Goal: Task Accomplishment & Management: Complete application form

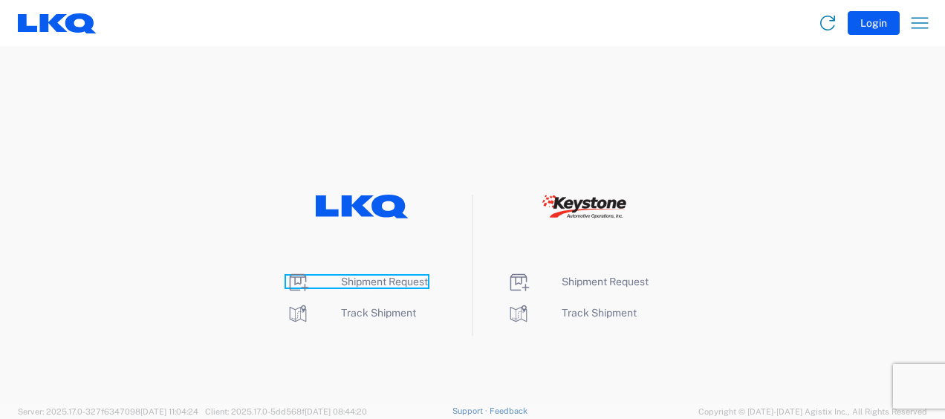
click at [374, 278] on span "Shipment Request" at bounding box center [384, 282] width 87 height 12
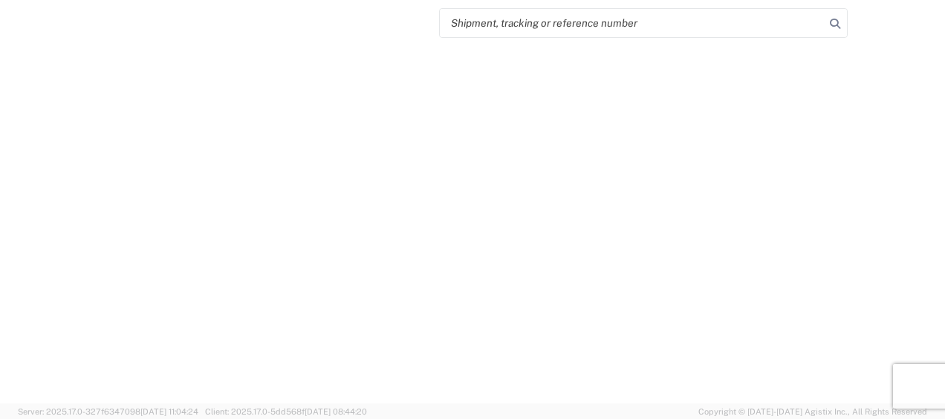
select select "FULL"
select select "LBS"
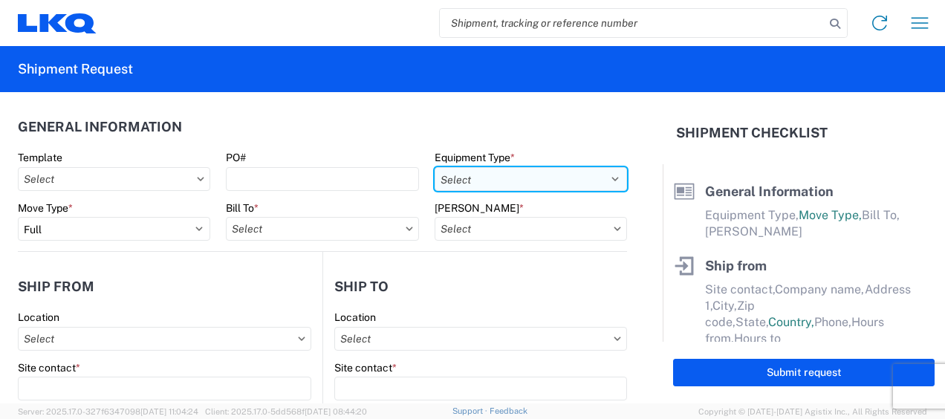
click at [588, 176] on select "Select 53’ Dry Van Flatbed Dropdeck (van) Lowboy (flatbed) Rail" at bounding box center [530, 179] width 192 height 24
select select "STDV"
click at [434, 167] on select "Select 53’ Dry Van Flatbed Dropdeck (van) Lowboy (flatbed) Rail" at bounding box center [530, 179] width 192 height 24
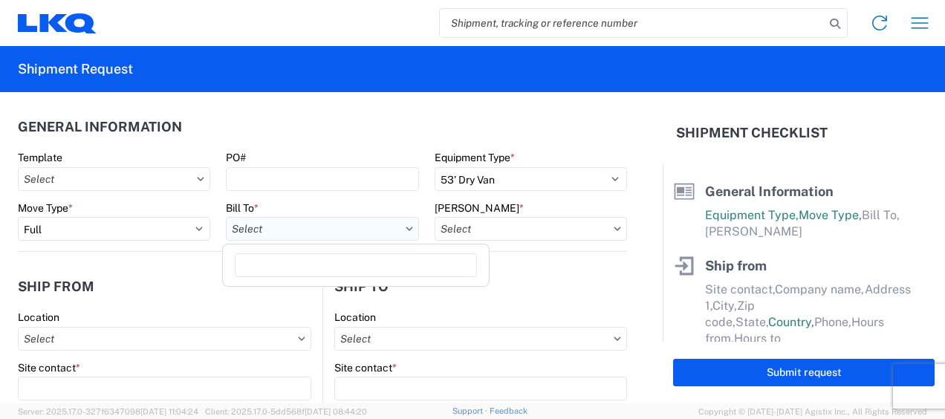
click at [325, 228] on input "Bill To *" at bounding box center [322, 229] width 192 height 24
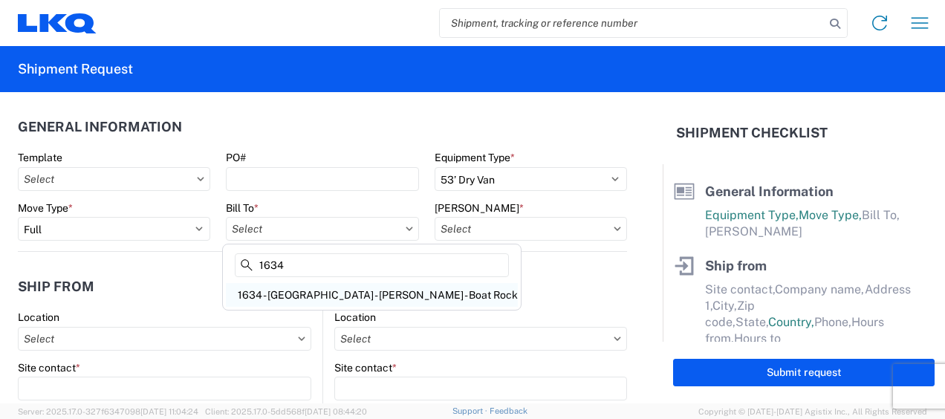
type input "1634"
drag, startPoint x: 332, startPoint y: 299, endPoint x: 440, endPoint y: 267, distance: 113.2
click at [333, 299] on div "1634 - [GEOGRAPHIC_DATA] - [PERSON_NAME] - Boat Rock" at bounding box center [372, 295] width 292 height 24
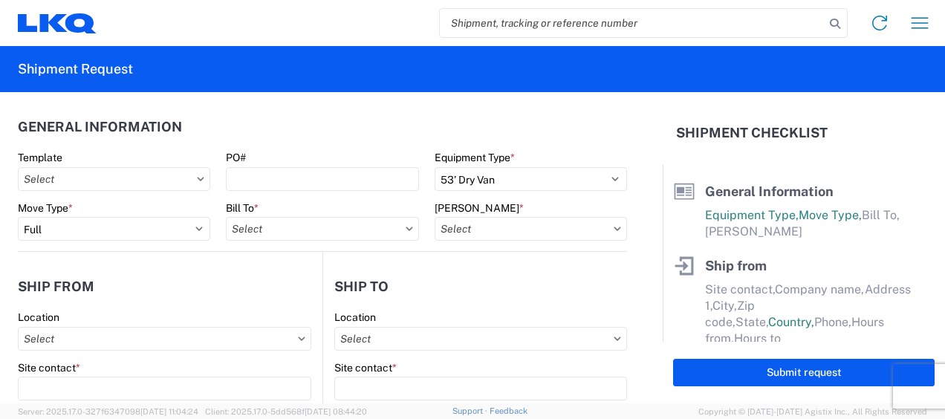
type input "1634 - [GEOGRAPHIC_DATA] - [PERSON_NAME] - Boat Rock"
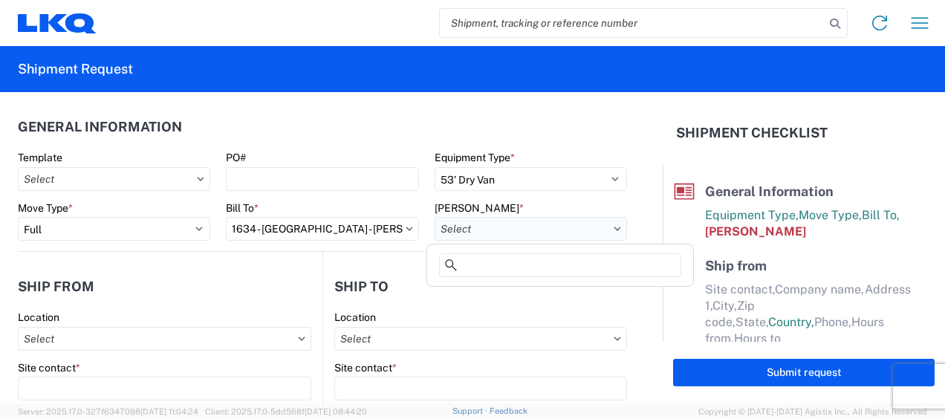
click at [569, 227] on input "[PERSON_NAME] *" at bounding box center [530, 229] width 192 height 24
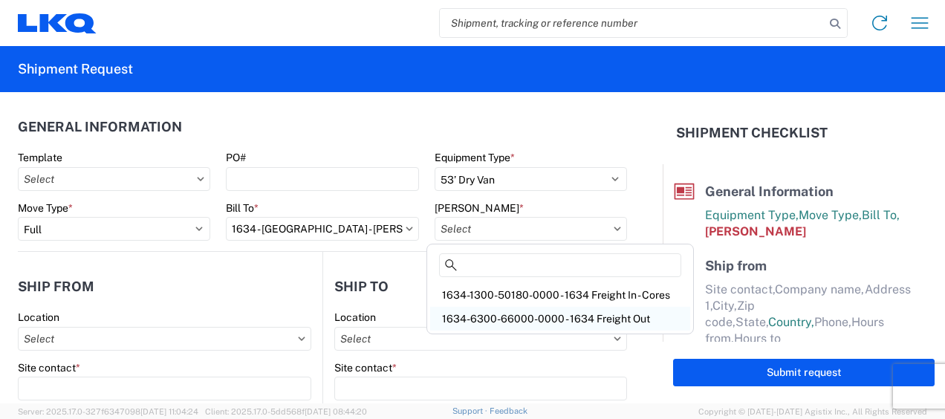
click at [536, 316] on div "1634-6300-66000-0000 - 1634 Freight Out" at bounding box center [560, 319] width 260 height 24
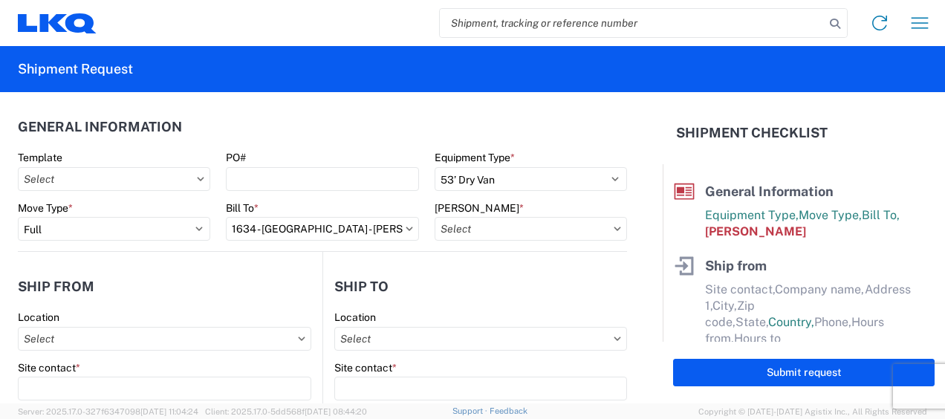
type input "1634-6300-66000-0000 - 1634 Freight Out"
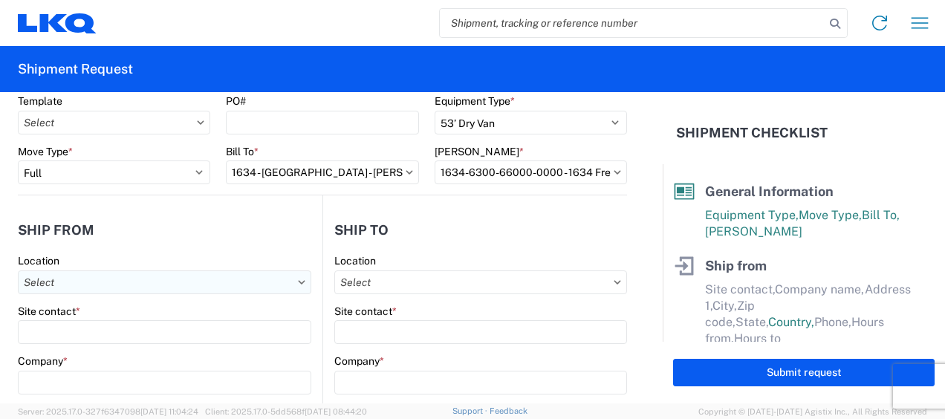
scroll to position [74, 0]
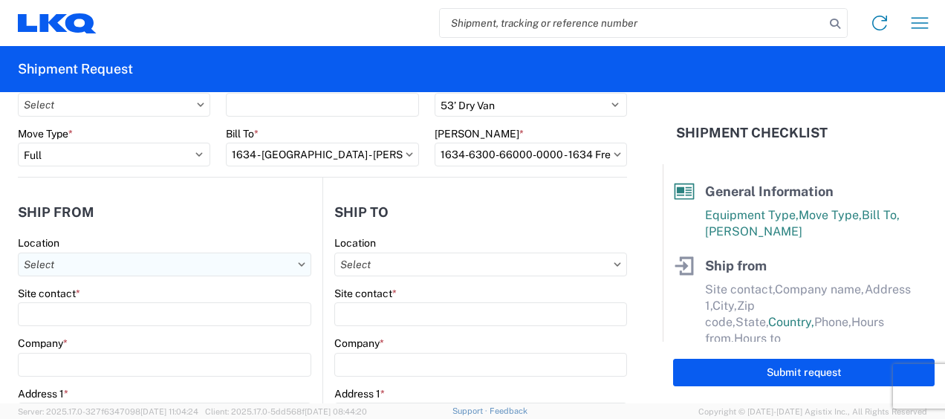
click at [181, 266] on input "Location" at bounding box center [164, 264] width 293 height 24
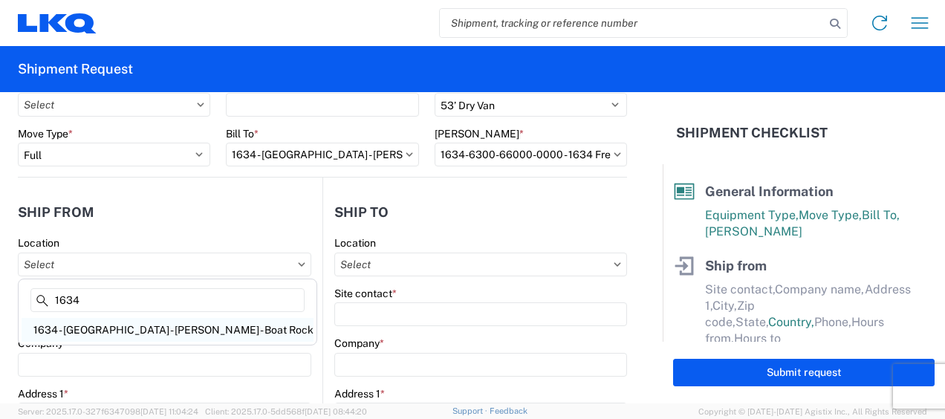
type input "1634"
click at [147, 327] on div "1634 - [GEOGRAPHIC_DATA] - [PERSON_NAME] - Boat Rock" at bounding box center [168, 330] width 292 height 24
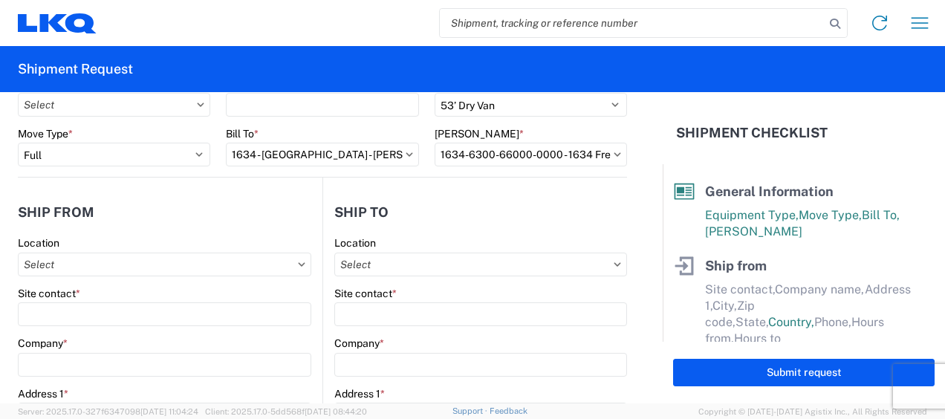
type input "1634 - [GEOGRAPHIC_DATA] - [PERSON_NAME] - Boat Rock"
type input "LKQ Corporation"
type input "[STREET_ADDRESS]"
type input "[GEOGRAPHIC_DATA]"
type input "30336"
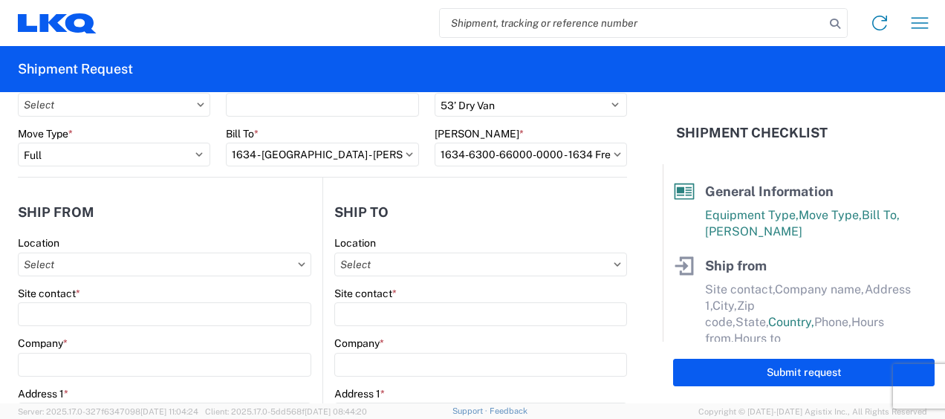
select select "GA"
select select "US"
type input "[PHONE_NUMBER]"
type input "00:00"
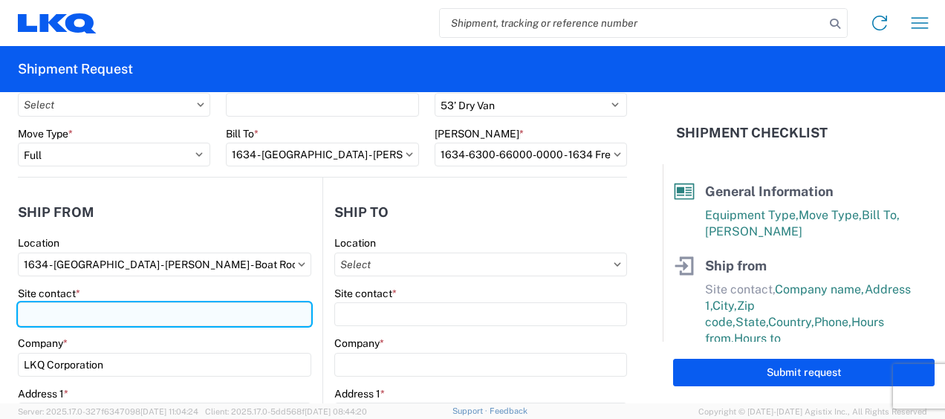
click at [34, 305] on input "Site contact *" at bounding box center [164, 314] width 293 height 24
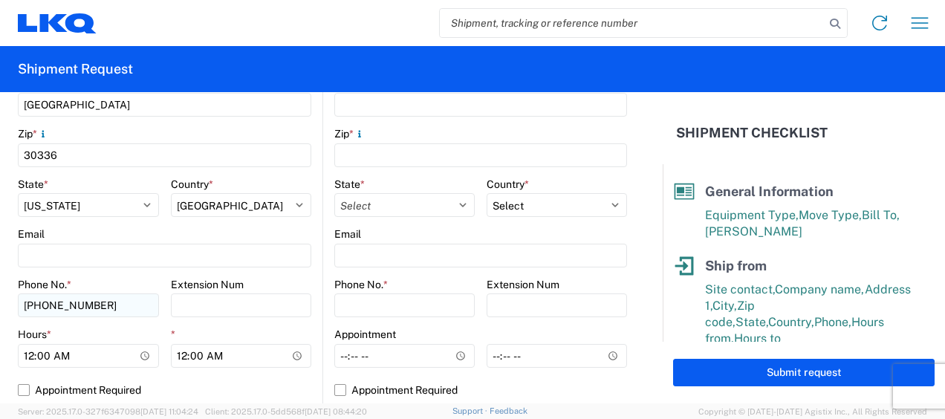
scroll to position [520, 0]
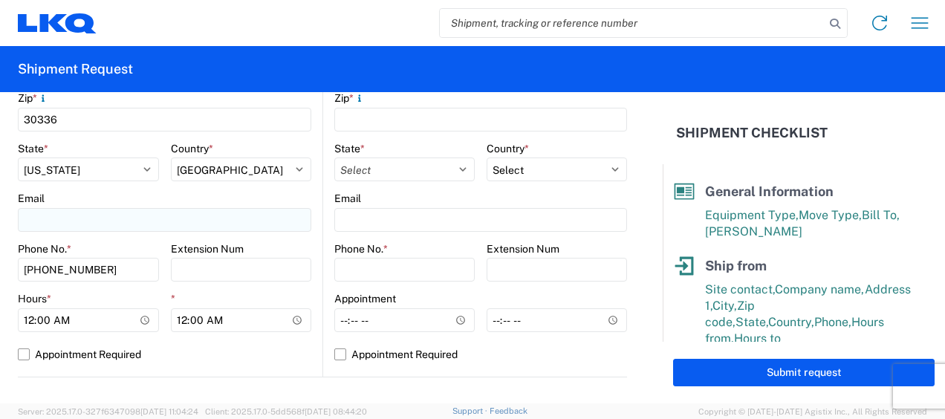
type input "[PERSON_NAME]"
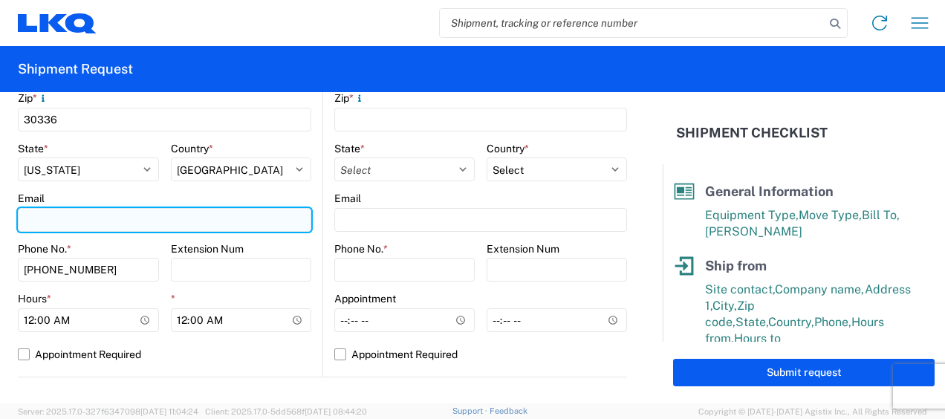
click at [48, 218] on input "Email" at bounding box center [164, 220] width 293 height 24
type input "[EMAIL_ADDRESS][DOMAIN_NAME]"
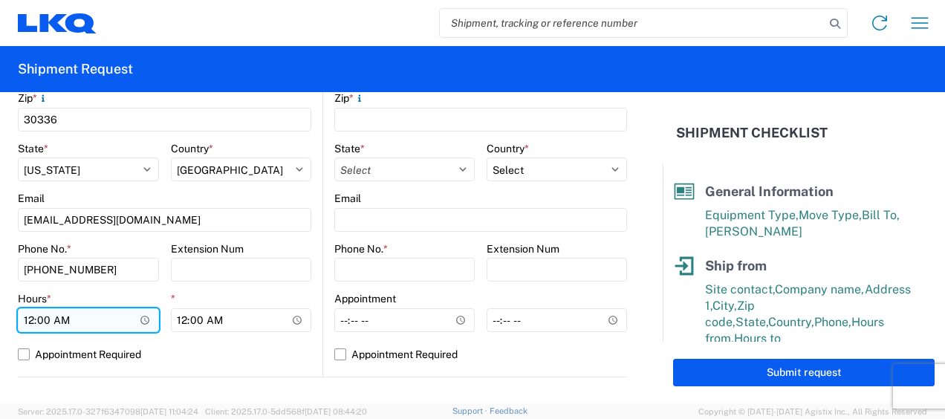
click at [27, 318] on input "00:00" at bounding box center [88, 320] width 141 height 24
type input "07:00"
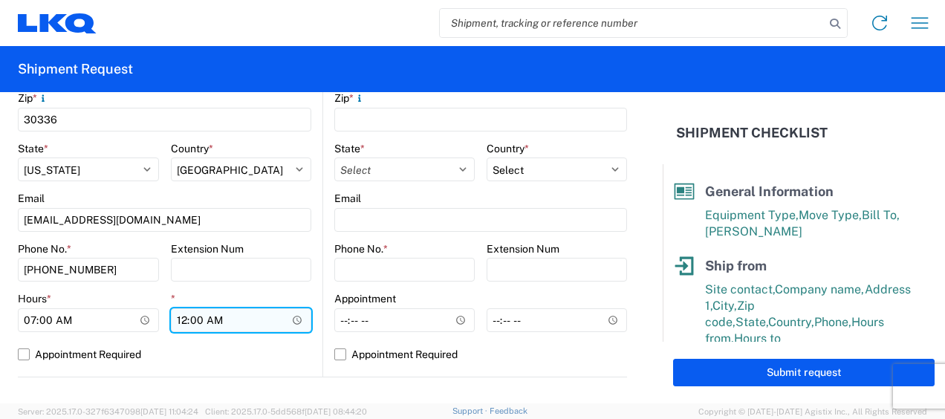
click at [178, 319] on input "00:00" at bounding box center [241, 320] width 141 height 24
click at [214, 319] on input "01:00" at bounding box center [241, 320] width 141 height 24
type input "13:00"
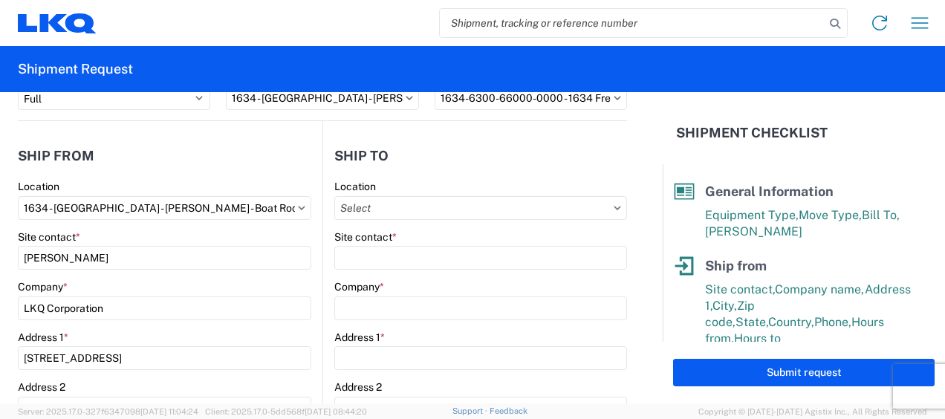
scroll to position [74, 0]
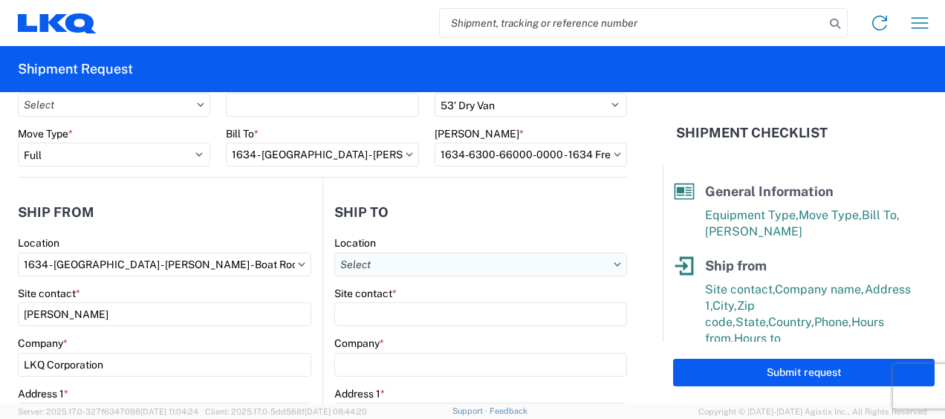
click at [544, 263] on input "Location" at bounding box center [480, 264] width 293 height 24
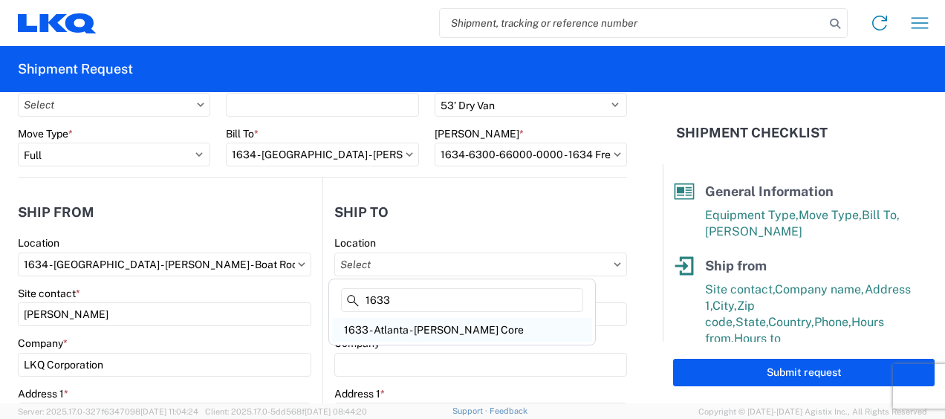
type input "1633"
click at [388, 331] on div "1633 - Atlanta - [PERSON_NAME] Core" at bounding box center [462, 330] width 260 height 24
type input "1633 - Atlanta - [PERSON_NAME] Core"
type input "LKQ Corporation"
type input "[STREET_ADDRESS][PERSON_NAME][PERSON_NAME]"
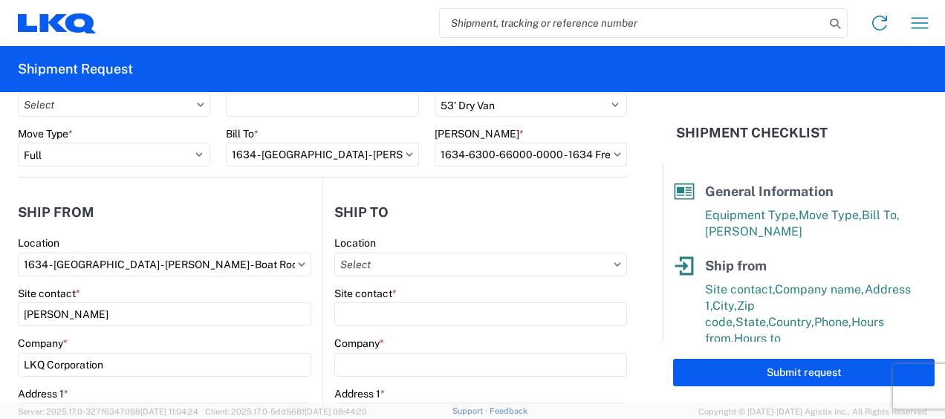
type input "[GEOGRAPHIC_DATA]"
type input "30336"
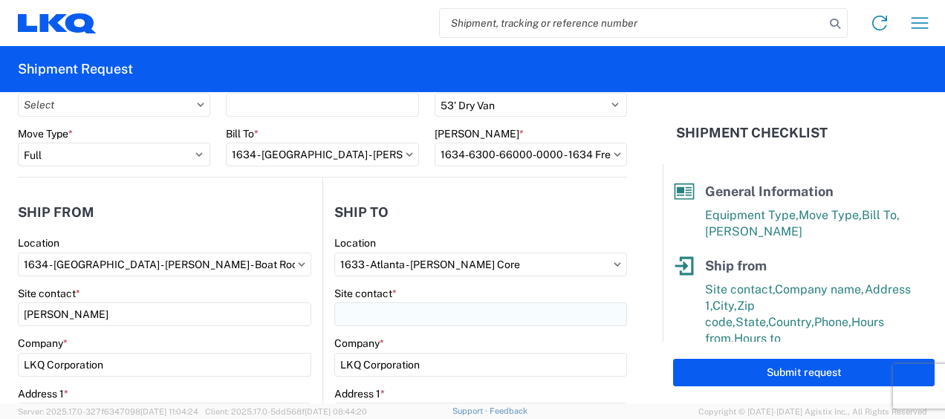
select select "US"
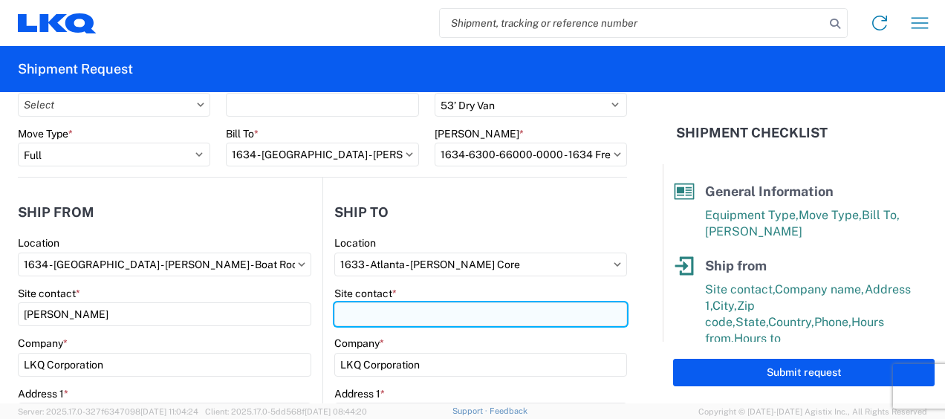
click at [361, 311] on input "Site contact *" at bounding box center [480, 314] width 293 height 24
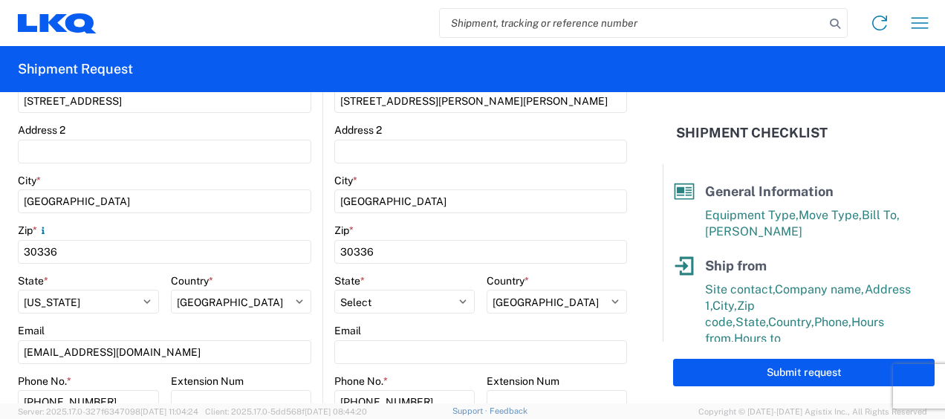
scroll to position [446, 0]
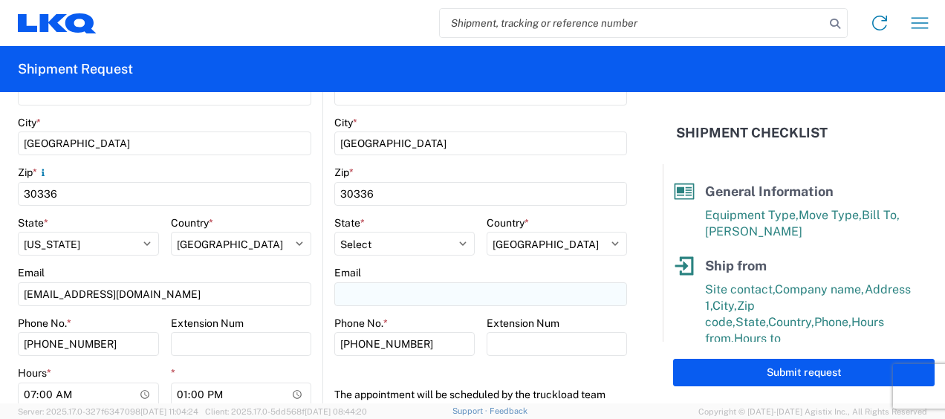
type input "[PERSON_NAME]"
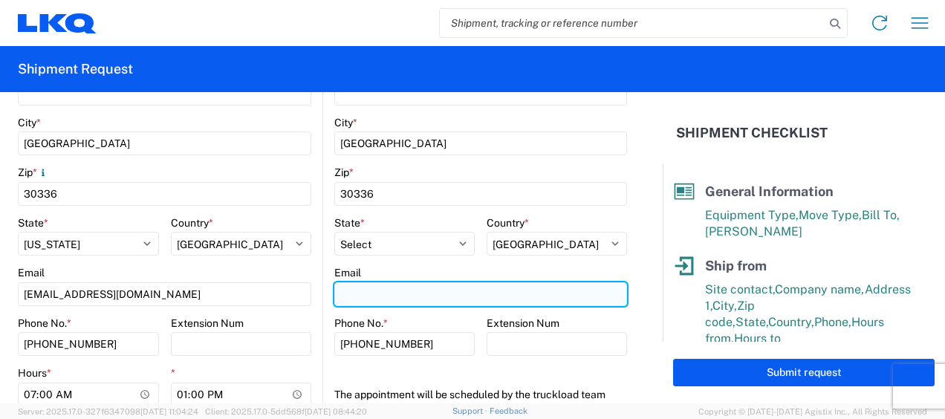
click at [358, 290] on input "Email" at bounding box center [480, 294] width 293 height 24
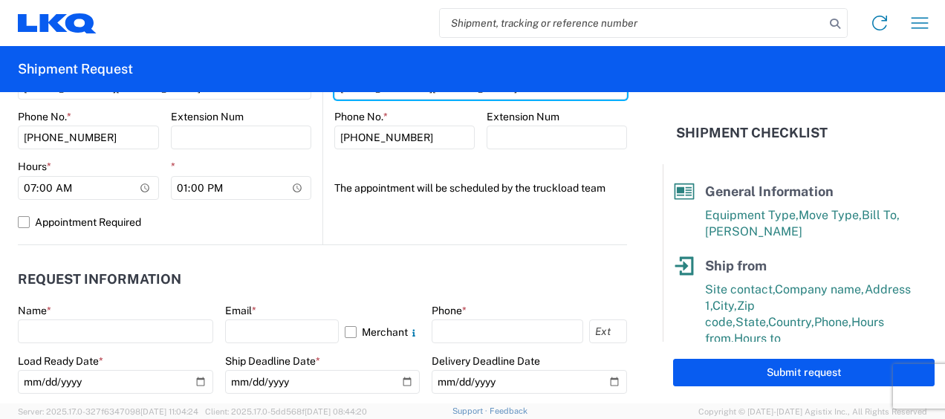
scroll to position [668, 0]
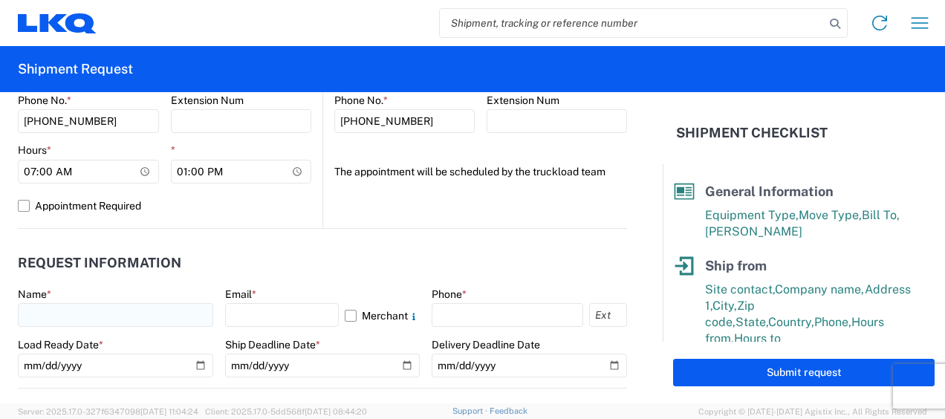
type input "[EMAIL_ADDRESS][DOMAIN_NAME]"
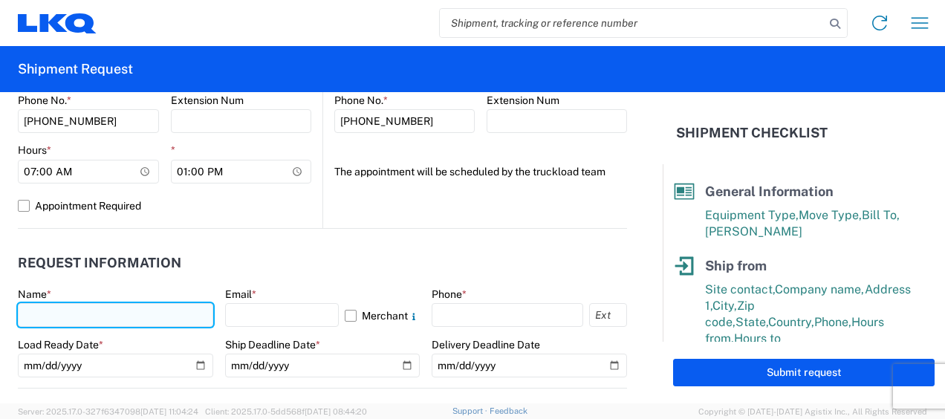
click at [85, 320] on input "text" at bounding box center [115, 315] width 195 height 24
type input "[PERSON_NAME]"
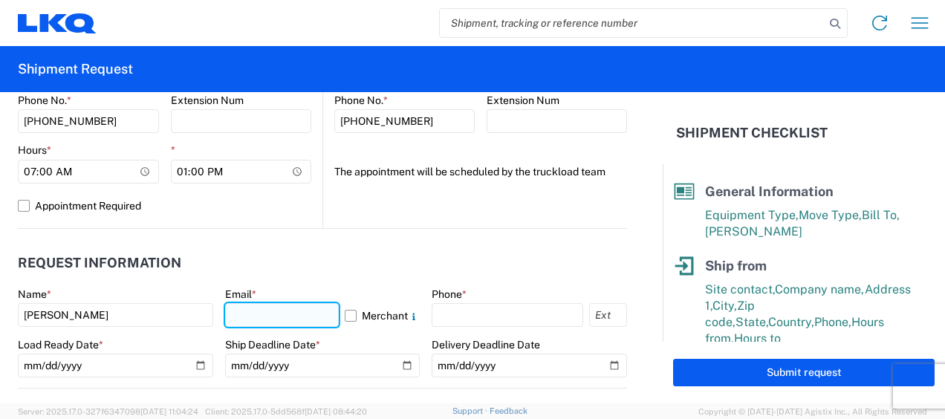
click at [278, 313] on input "text" at bounding box center [282, 315] width 114 height 24
type input "[EMAIL_ADDRESS][DOMAIN_NAME]"
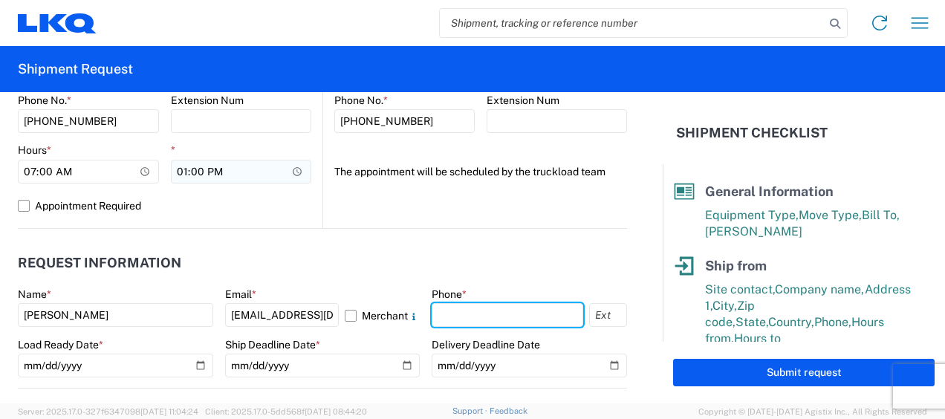
type input "6783998501"
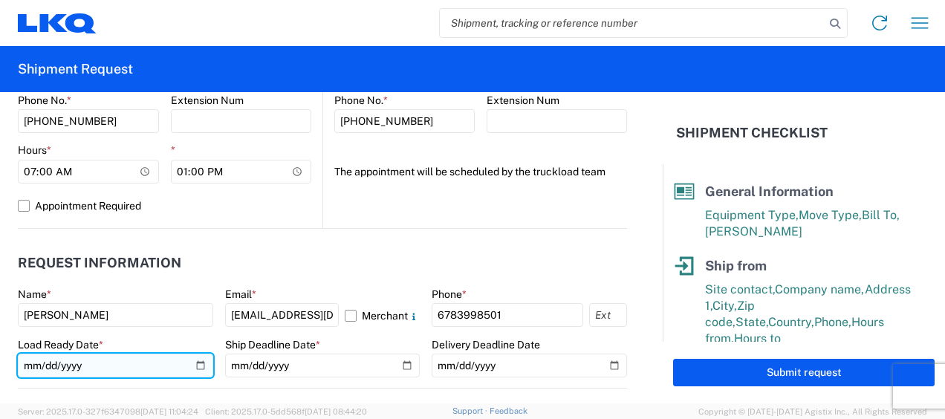
click at [30, 364] on input "date" at bounding box center [115, 365] width 195 height 24
type input "[DATE]"
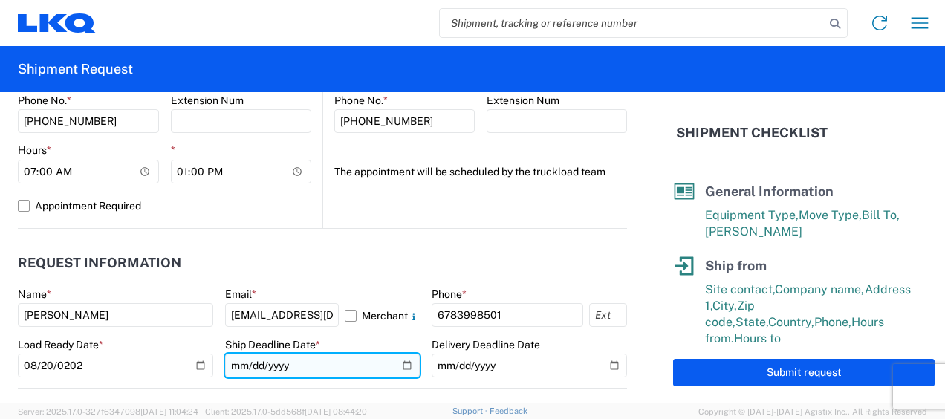
click at [242, 359] on input "date" at bounding box center [322, 365] width 195 height 24
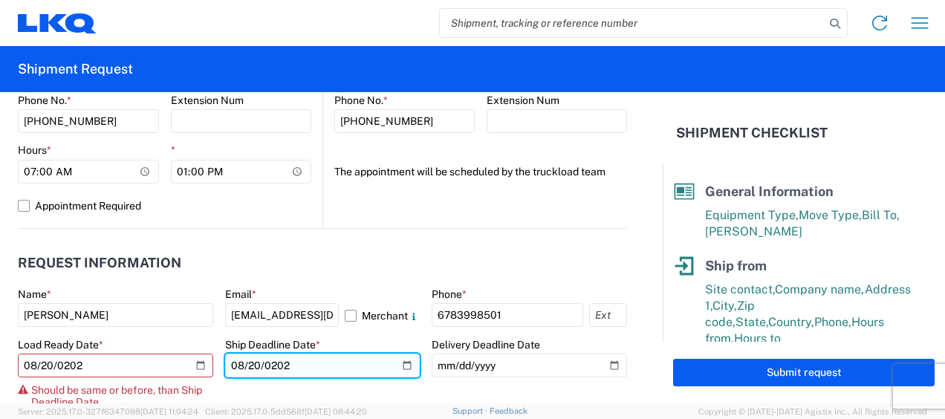
type input "[DATE]"
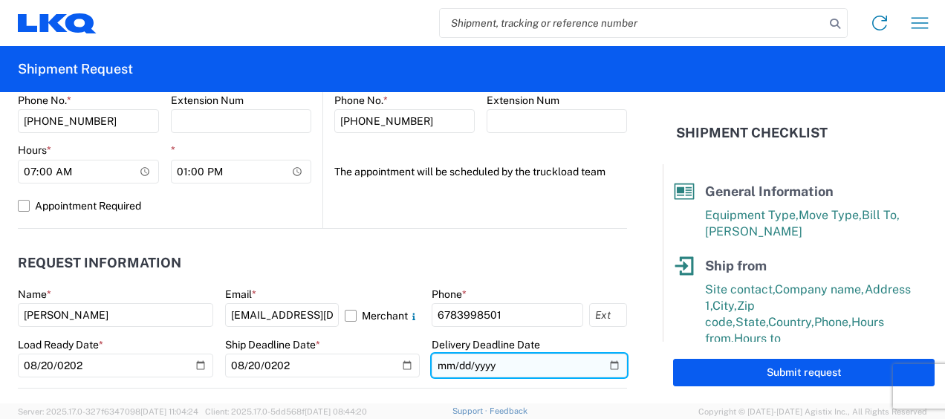
click at [437, 364] on input "date" at bounding box center [528, 365] width 195 height 24
type input "[DATE]"
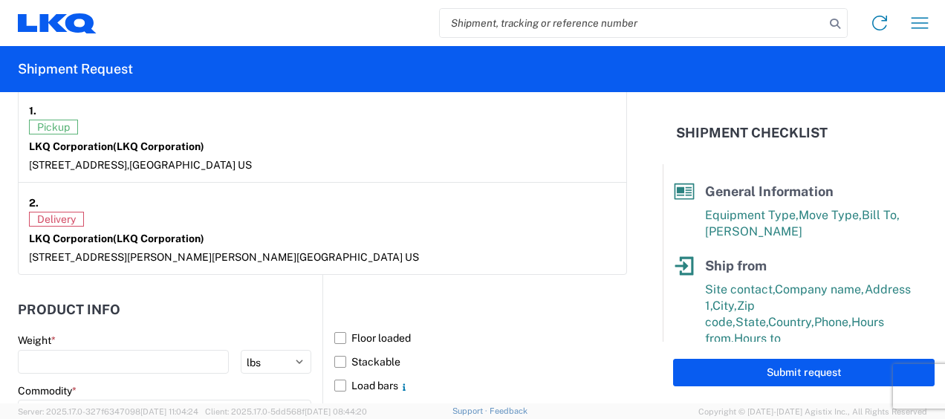
scroll to position [1337, 0]
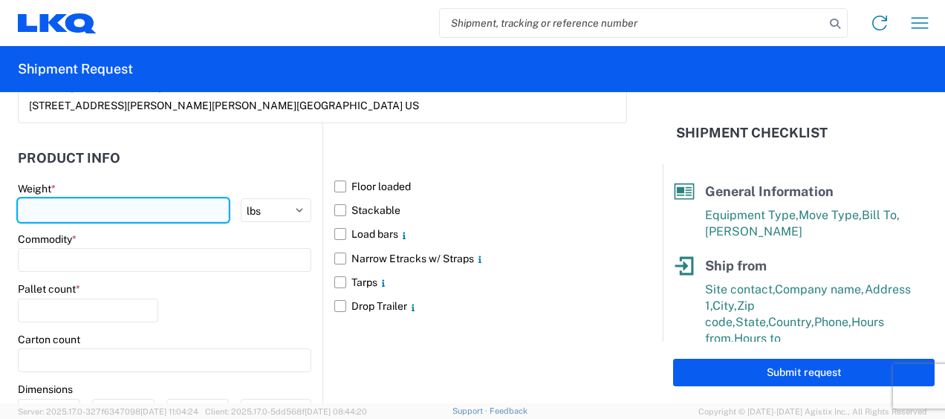
click at [140, 212] on input "number" at bounding box center [123, 210] width 211 height 24
type input "44000"
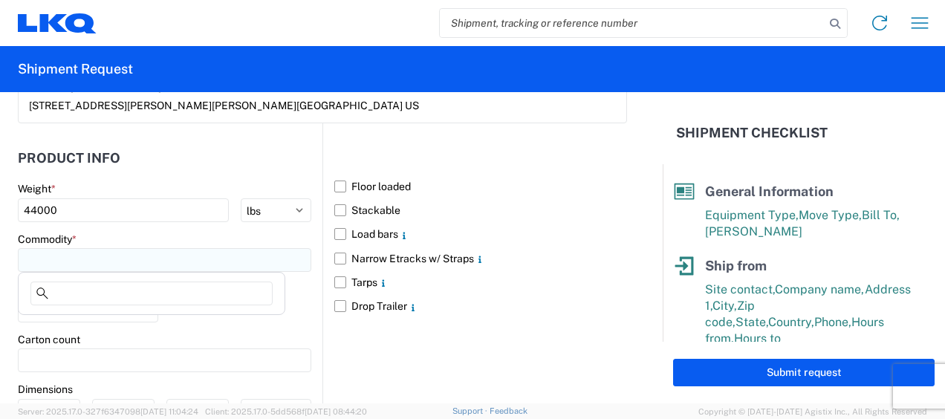
click at [181, 255] on input at bounding box center [164, 260] width 293 height 24
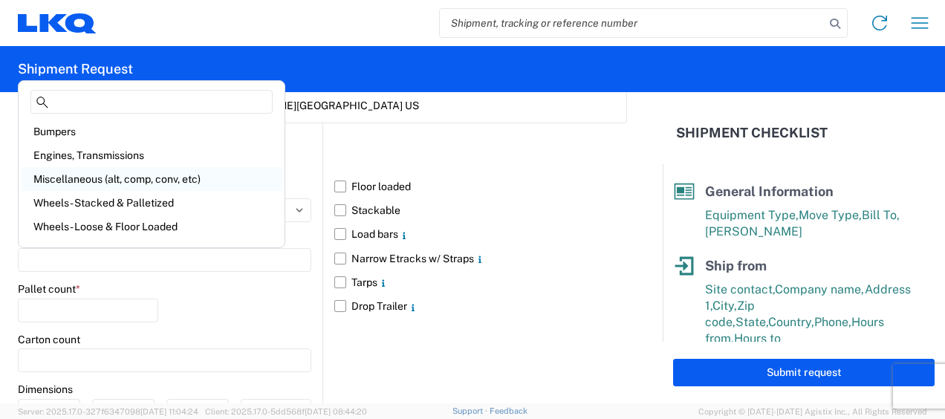
click at [128, 177] on div "Miscellaneous (alt, comp, conv, etc)" at bounding box center [152, 179] width 260 height 24
type input "Miscellaneous (alt, comp, conv, etc)"
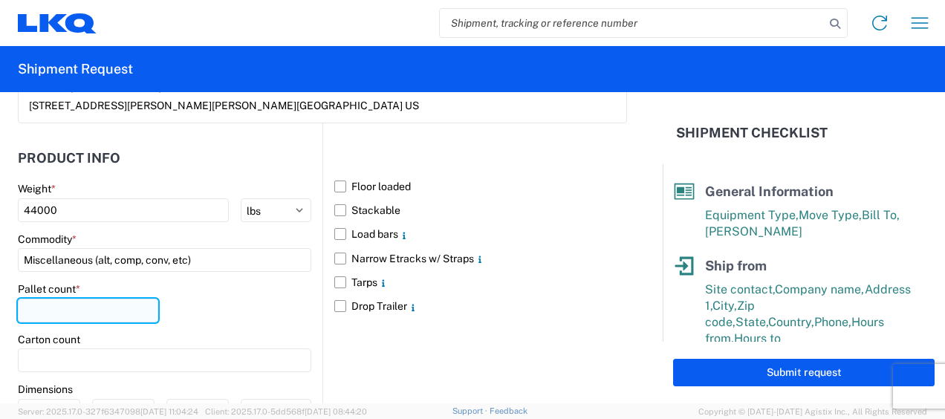
click at [85, 310] on input "number" at bounding box center [88, 311] width 140 height 24
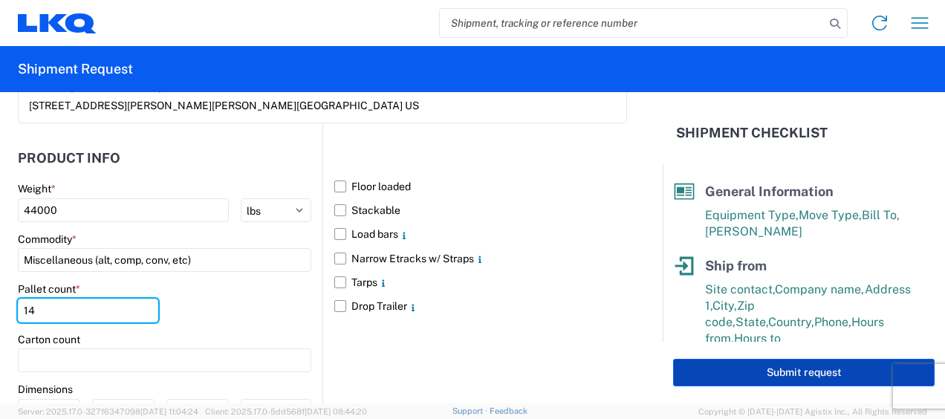
type input "14"
click at [765, 368] on button "Submit request" at bounding box center [803, 372] width 261 height 27
select select "US"
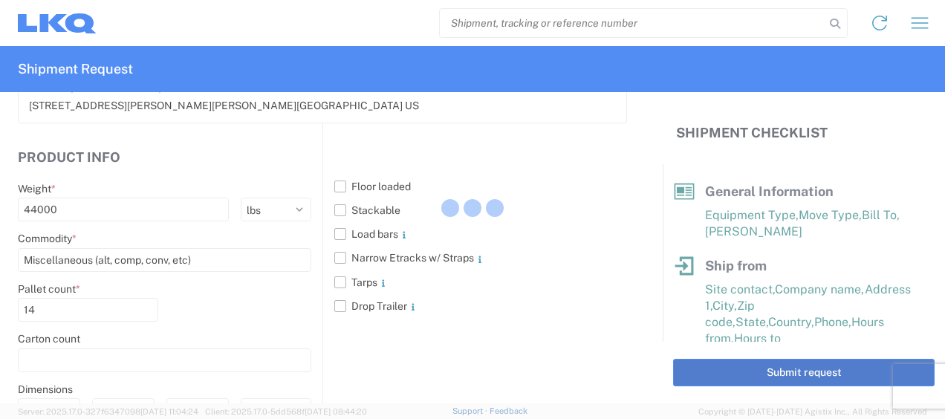
scroll to position [1336, 0]
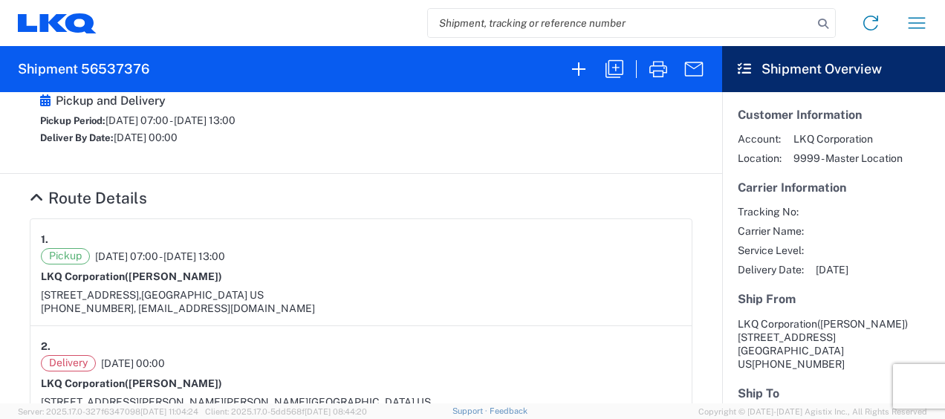
scroll to position [371, 0]
